Goal: Task Accomplishment & Management: Use online tool/utility

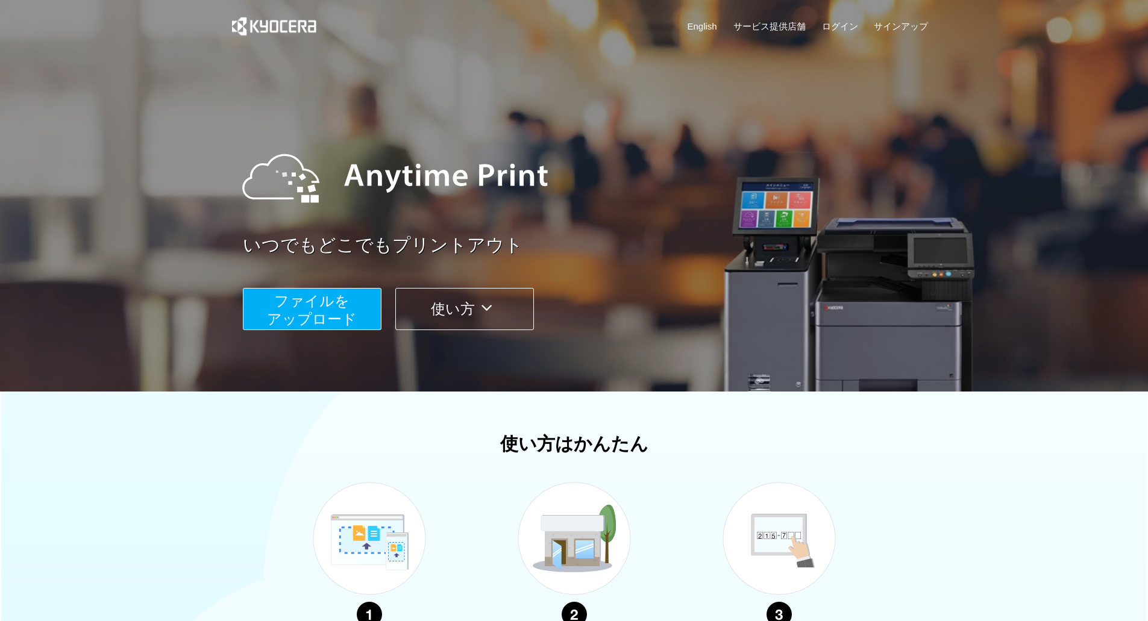
click at [342, 297] on span "ファイルを ​​アップロード" at bounding box center [312, 310] width 90 height 34
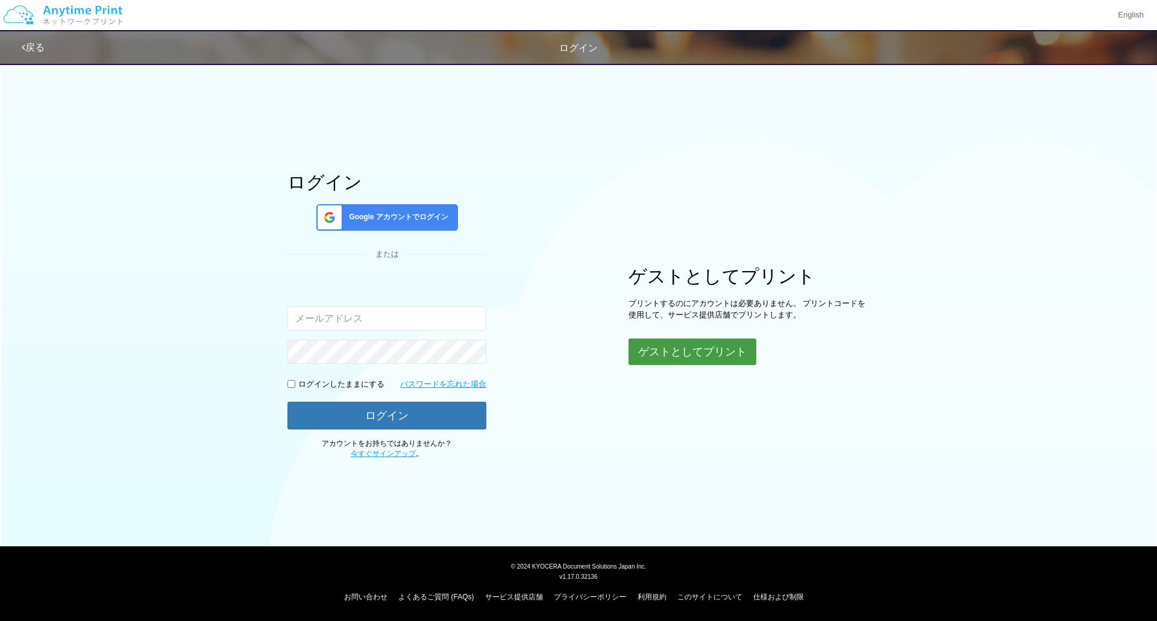
click at [702, 360] on button "ゲストとしてプリント" at bounding box center [692, 352] width 128 height 27
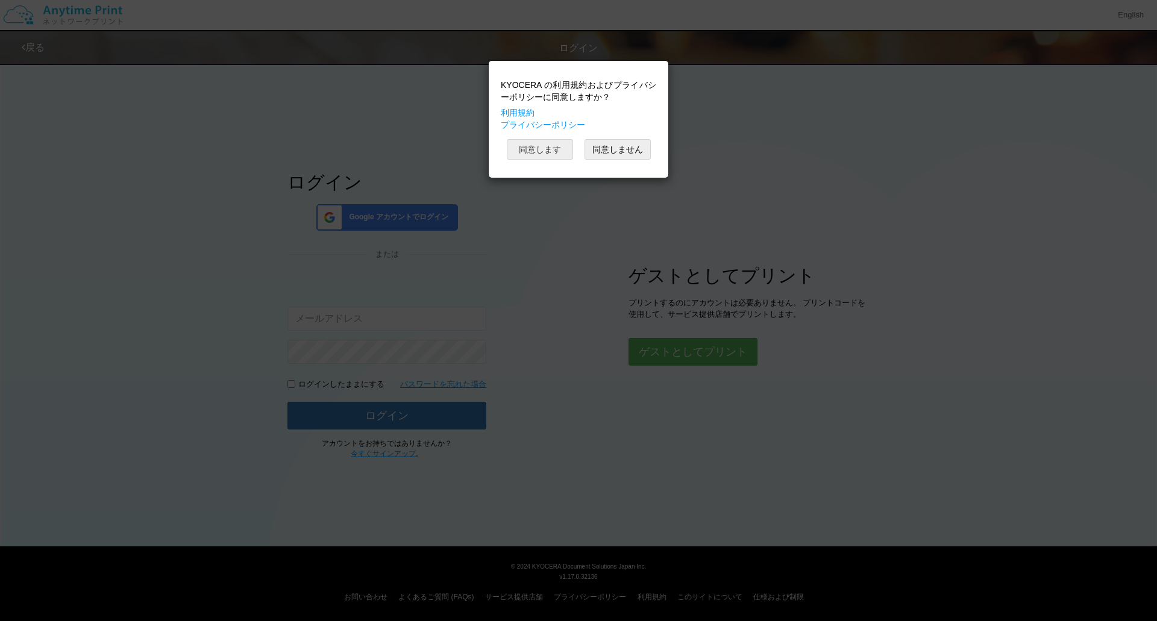
click at [549, 146] on button "同意します" at bounding box center [540, 149] width 66 height 20
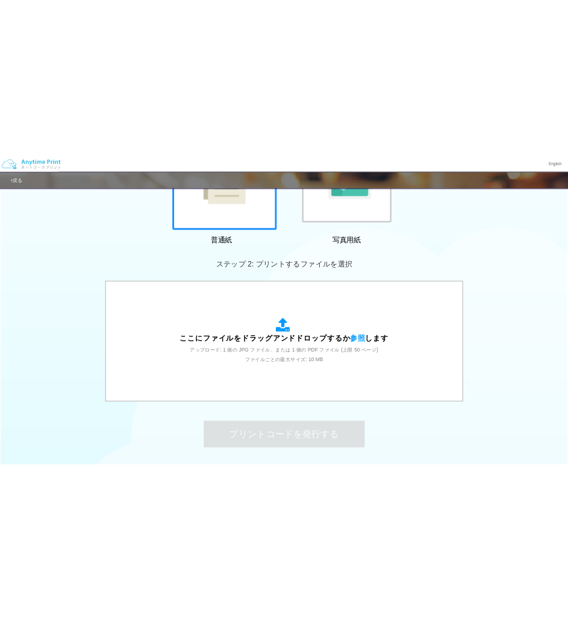
scroll to position [245, 0]
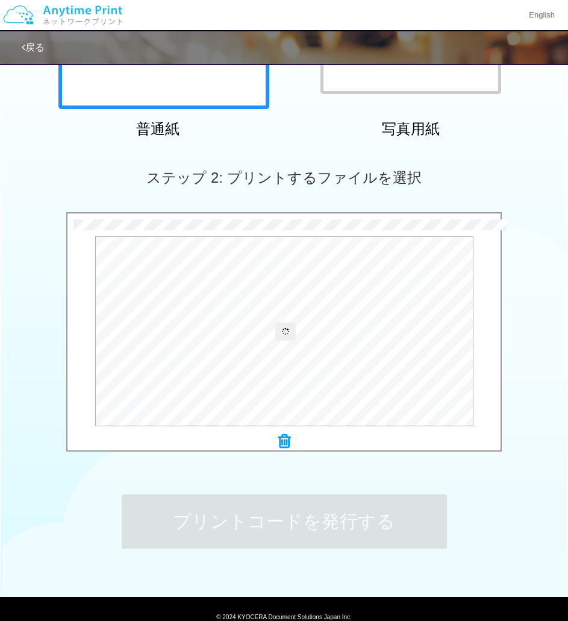
click at [284, 437] on icon at bounding box center [284, 441] width 12 height 16
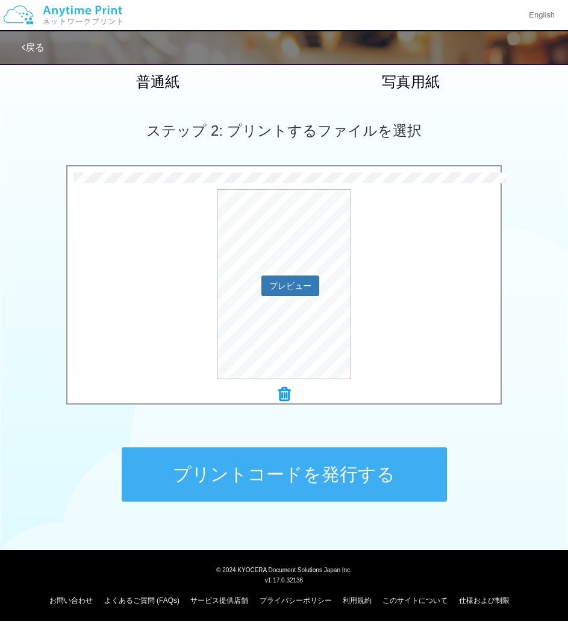
scroll to position [292, 0]
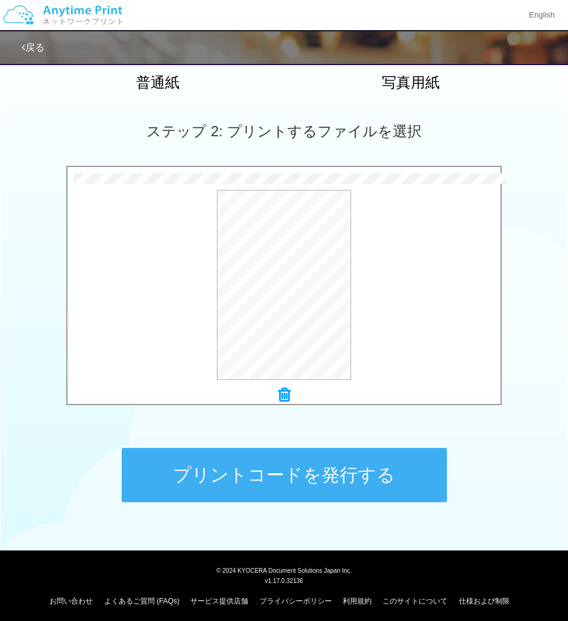
click at [263, 463] on button "プリントコードを発行する" at bounding box center [284, 475] width 325 height 54
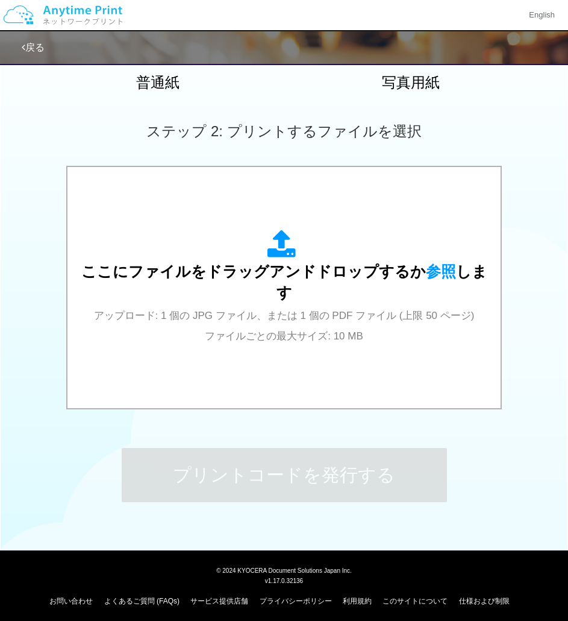
scroll to position [0, 0]
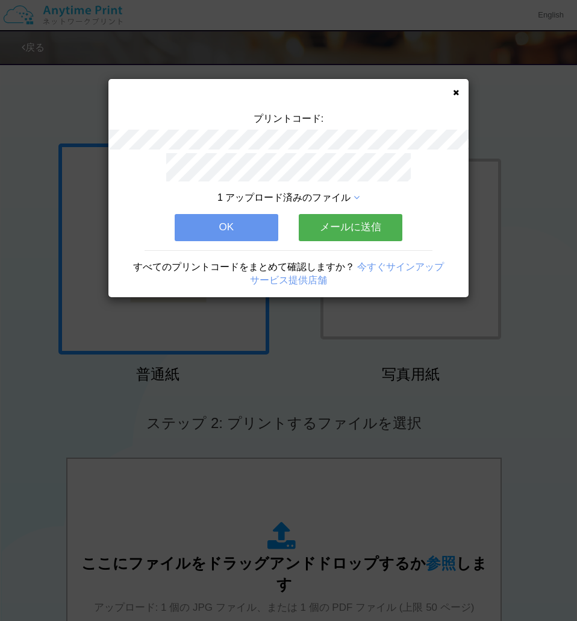
click at [226, 225] on button "OK" at bounding box center [227, 227] width 104 height 27
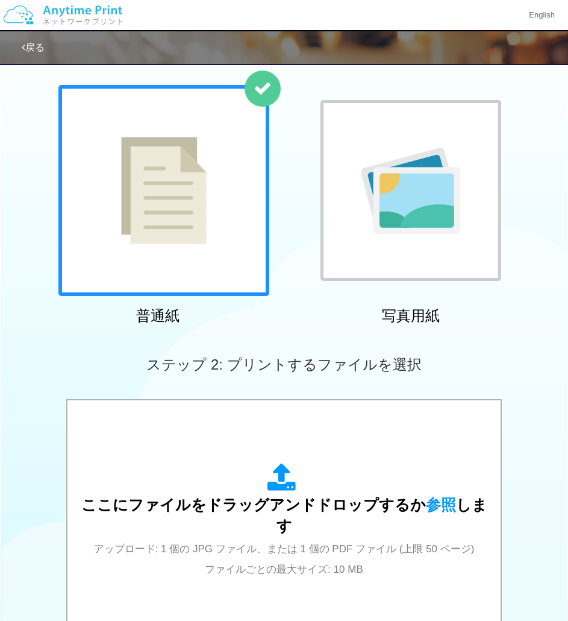
scroll to position [189, 0]
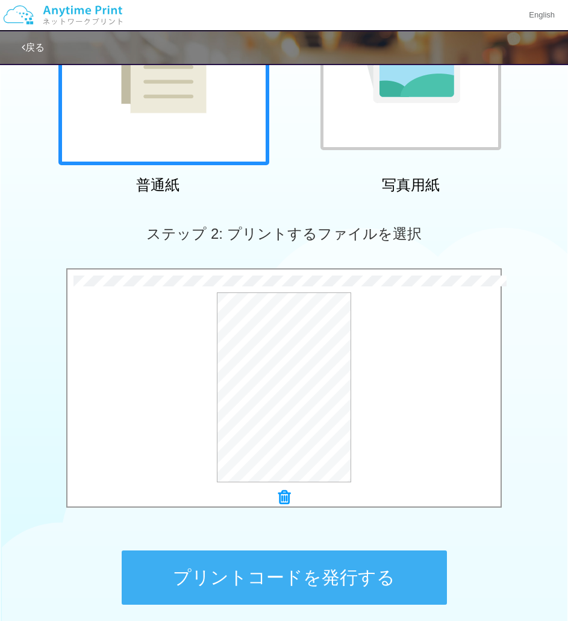
click at [254, 568] on button "プリントコードを発行する" at bounding box center [284, 577] width 325 height 54
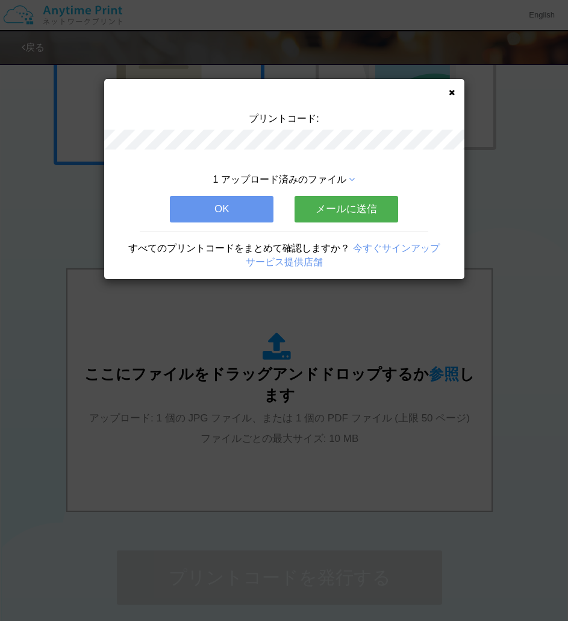
scroll to position [0, 0]
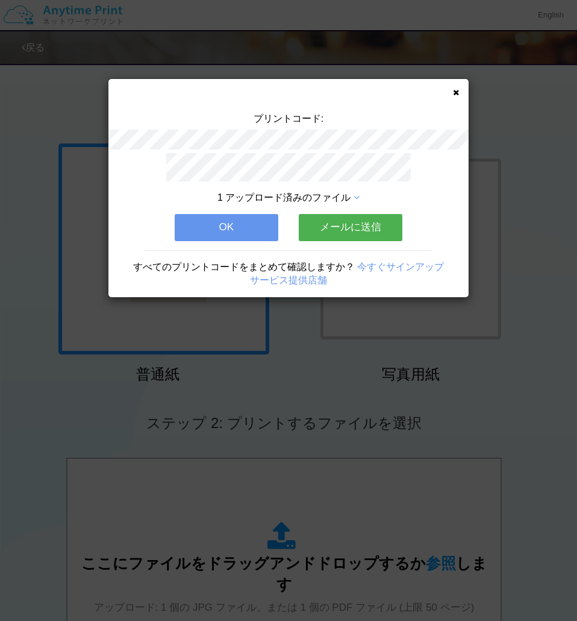
click at [219, 214] on button "OK" at bounding box center [227, 227] width 104 height 27
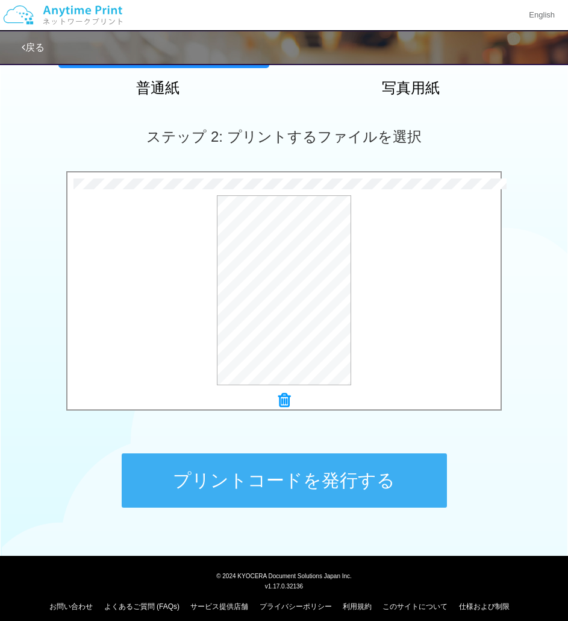
scroll to position [288, 0]
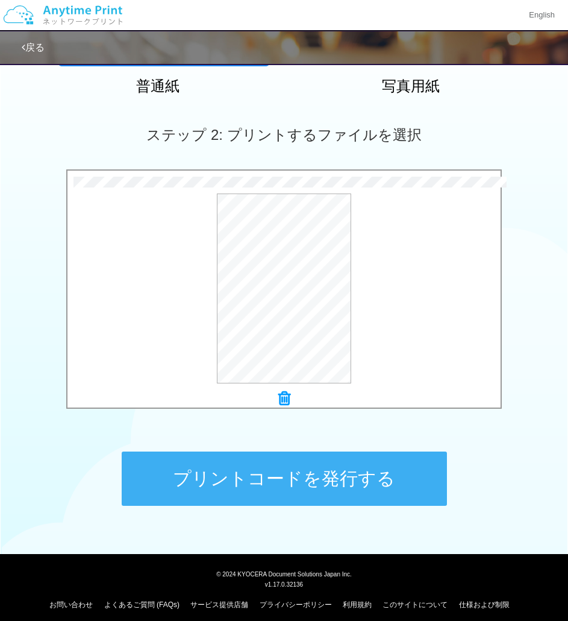
click at [217, 463] on button "プリントコードを発行する" at bounding box center [284, 478] width 325 height 54
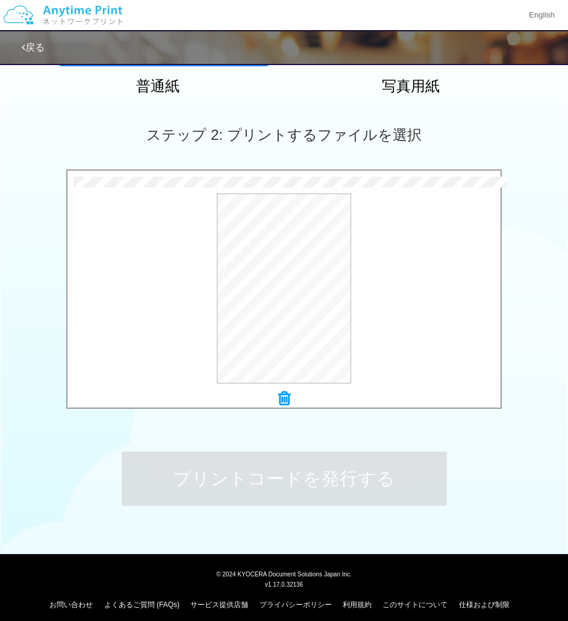
scroll to position [0, 0]
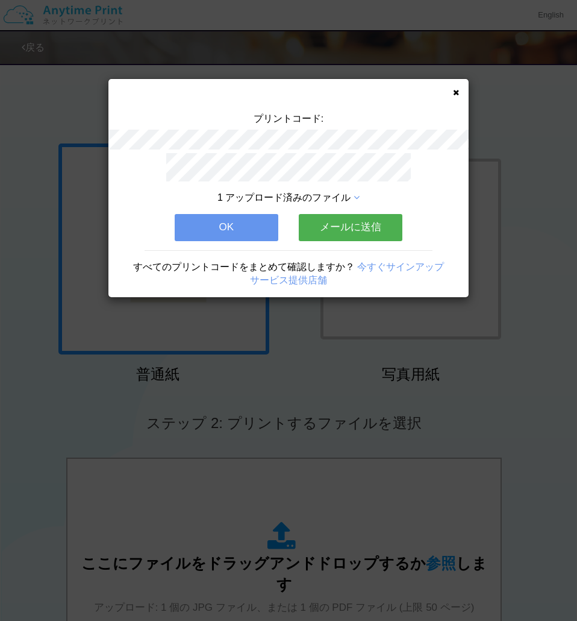
click at [201, 224] on button "OK" at bounding box center [227, 227] width 104 height 27
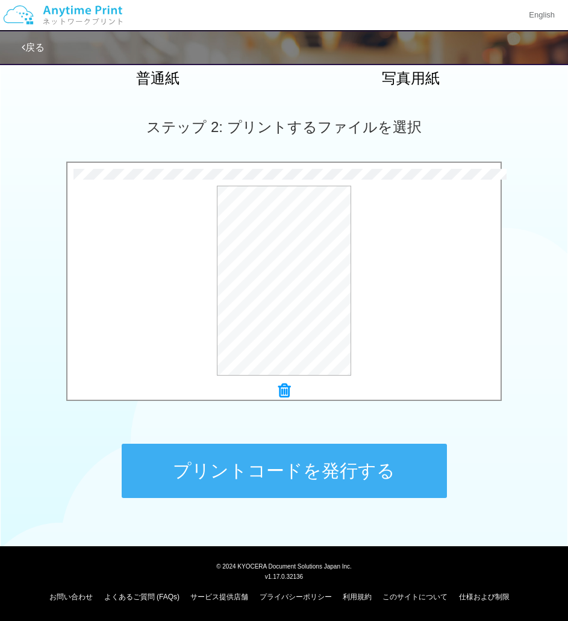
scroll to position [292, 0]
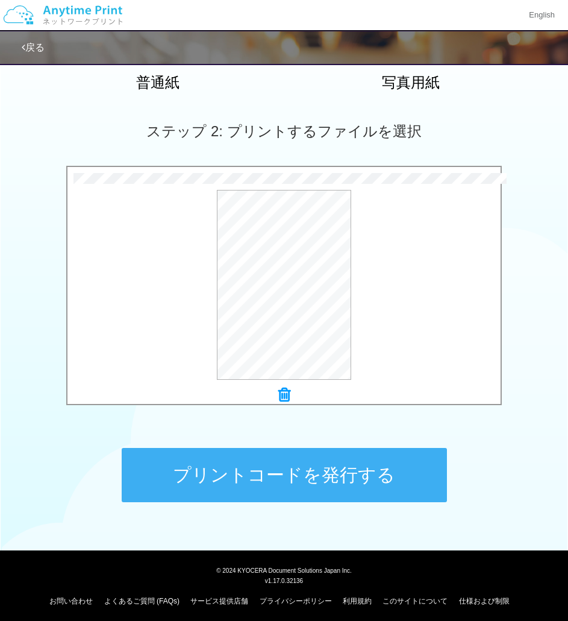
click at [324, 457] on button "プリントコードを発行する" at bounding box center [284, 475] width 325 height 54
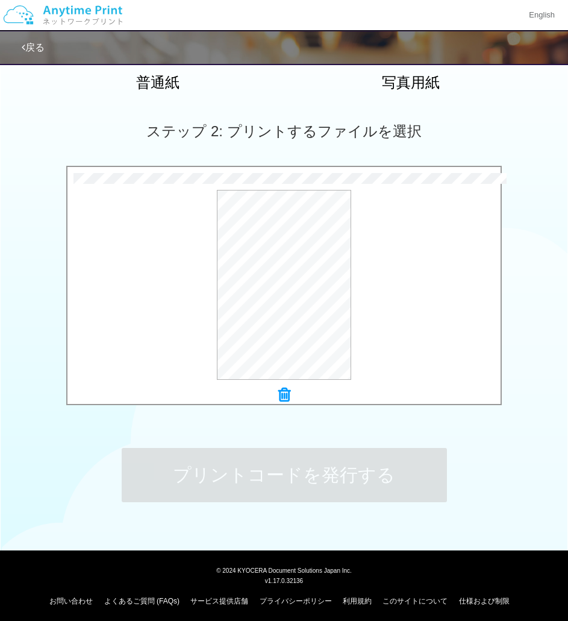
scroll to position [0, 0]
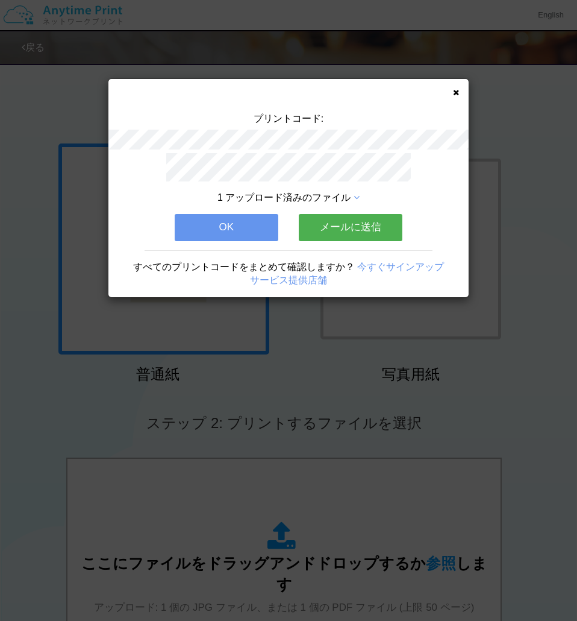
click at [219, 227] on button "OK" at bounding box center [227, 227] width 104 height 27
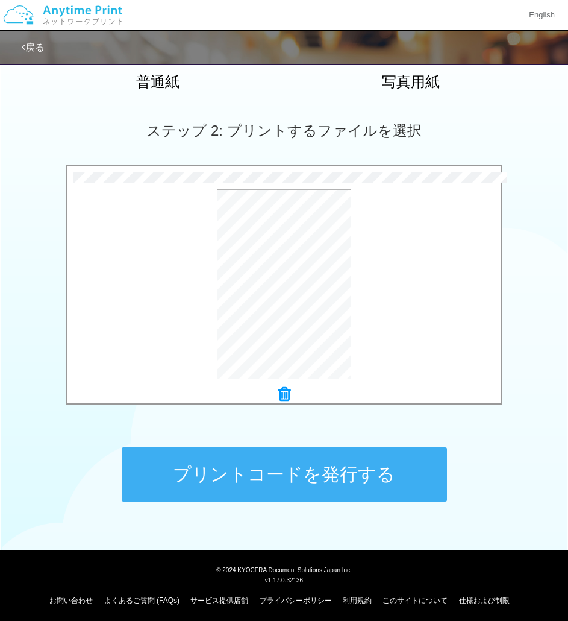
scroll to position [292, 0]
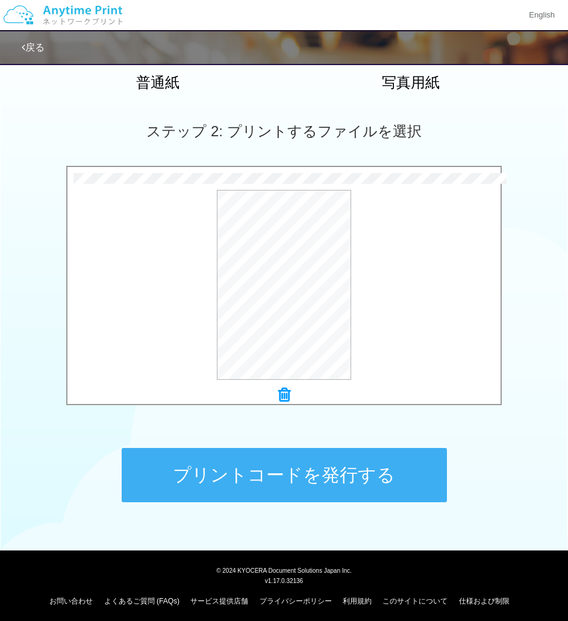
click at [249, 478] on button "プリントコードを発行する" at bounding box center [284, 475] width 325 height 54
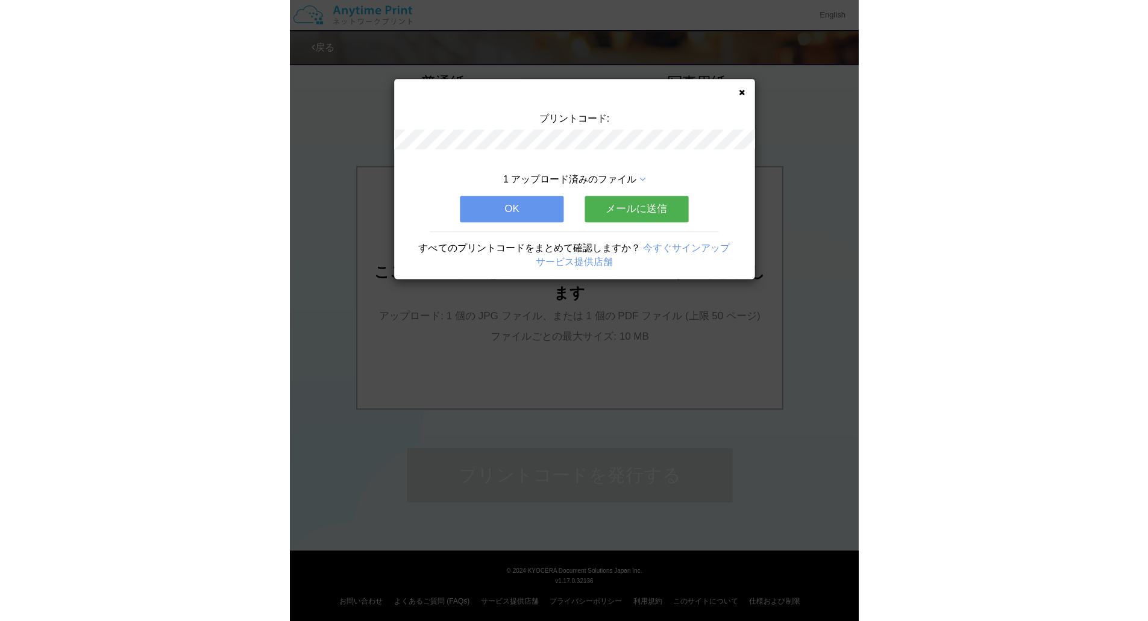
scroll to position [0, 0]
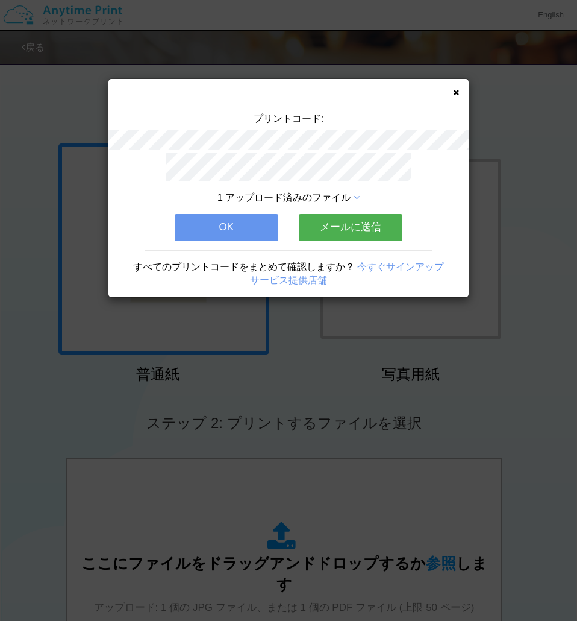
click at [214, 219] on button "OK" at bounding box center [227, 227] width 104 height 27
